Goal: Task Accomplishment & Management: Use online tool/utility

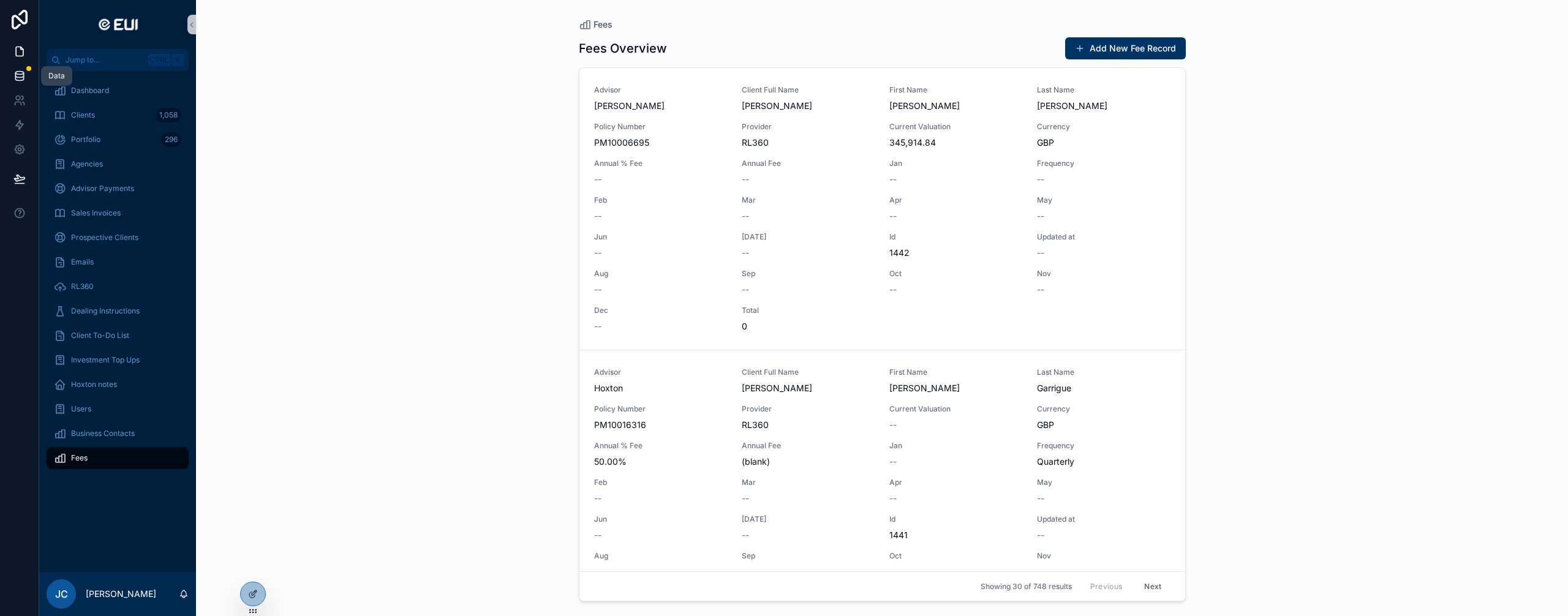
click at [16, 80] on icon at bounding box center [19, 78] width 8 height 5
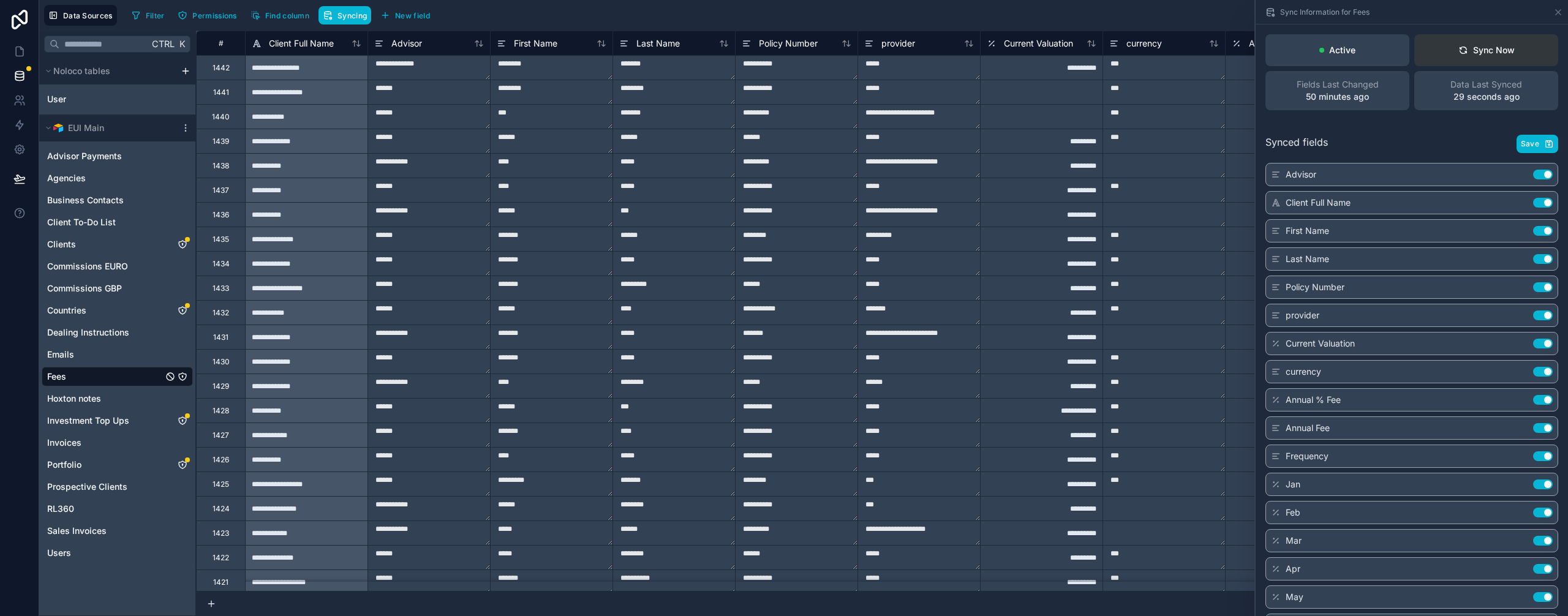
click at [1482, 47] on div "Sync Now" at bounding box center [1487, 50] width 56 height 12
click at [22, 52] on icon at bounding box center [19, 51] width 12 height 12
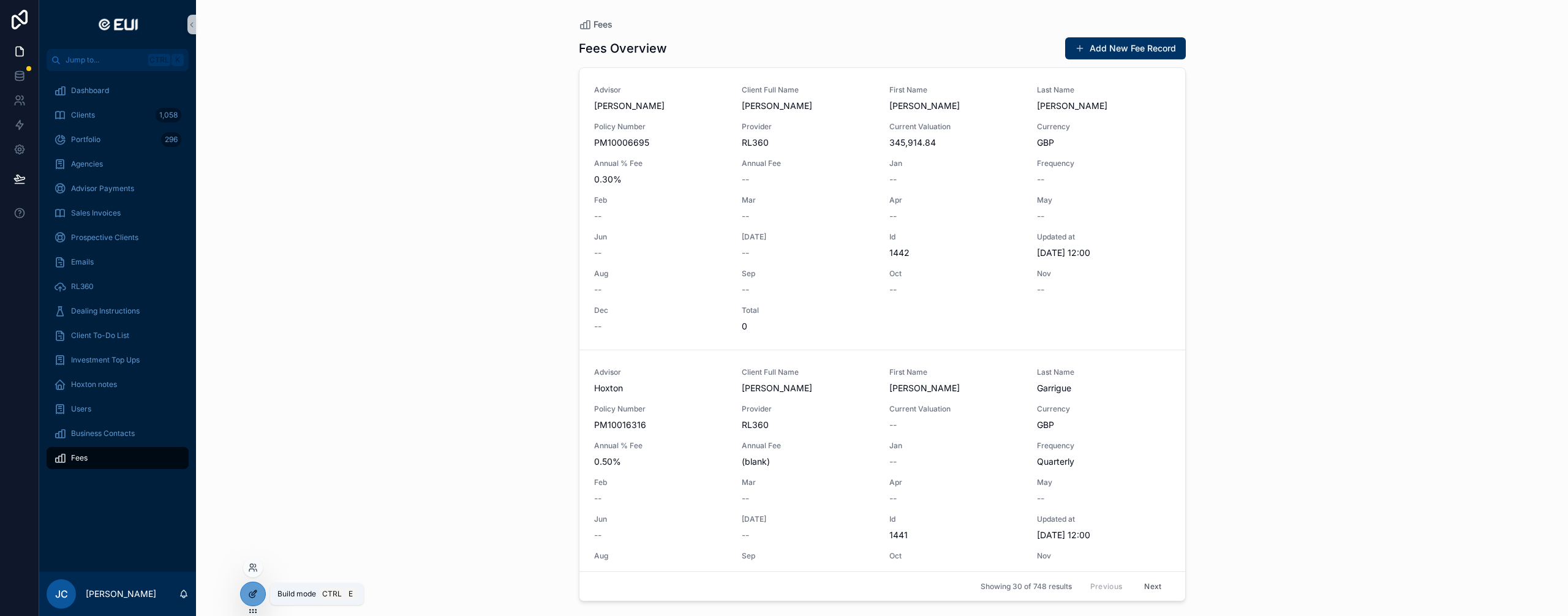
click at [254, 597] on icon at bounding box center [252, 595] width 6 height 6
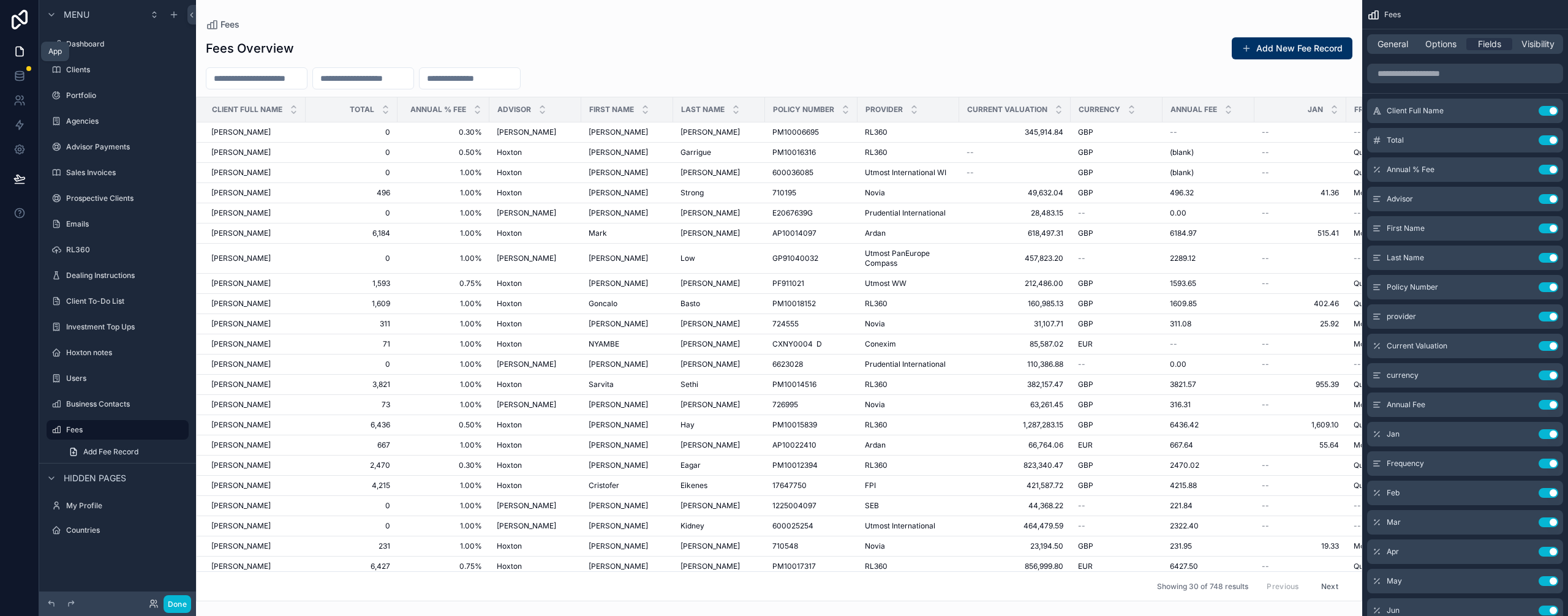
click at [17, 53] on icon at bounding box center [19, 51] width 12 height 12
click at [0, 534] on div at bounding box center [19, 308] width 40 height 616
